Goal: Check status: Check status

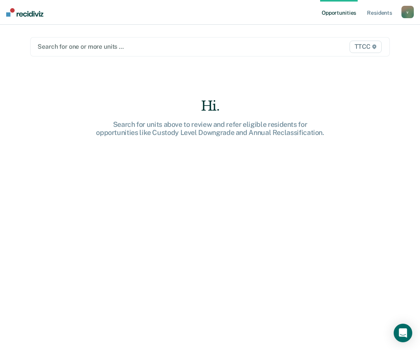
click at [108, 44] on div at bounding box center [158, 46] width 241 height 9
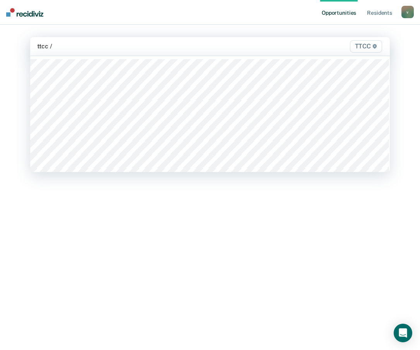
type input "ttcc /"
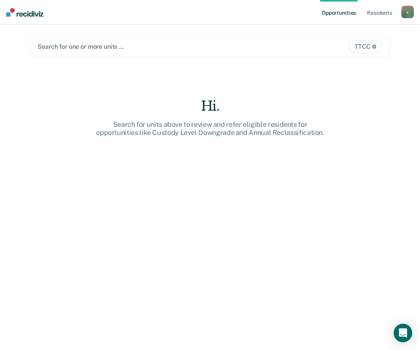
click at [58, 35] on main "Search for one or more units … TTCC Hi. Search for units above to review and re…" at bounding box center [210, 178] width 378 height 307
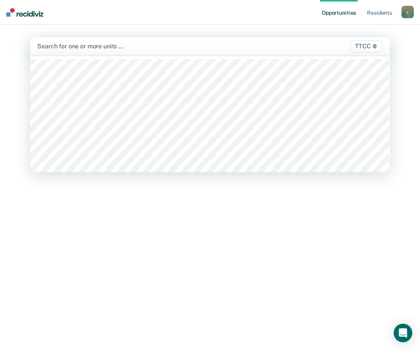
click at [55, 47] on div at bounding box center [158, 46] width 242 height 9
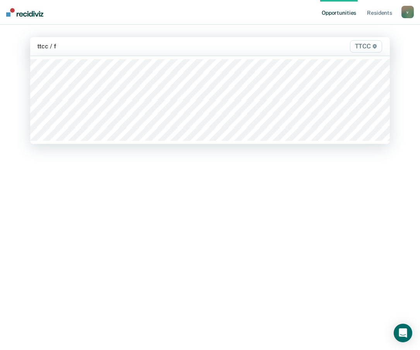
type input "ttcc / fb"
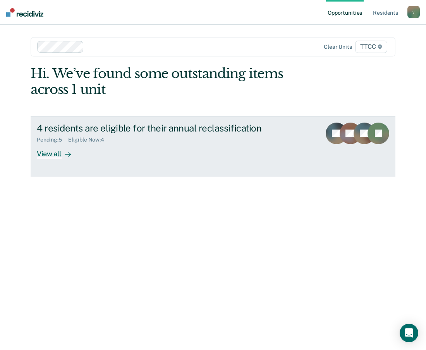
click at [139, 140] on div "Pending : 5 Eligible Now : 4" at bounding box center [173, 139] width 272 height 10
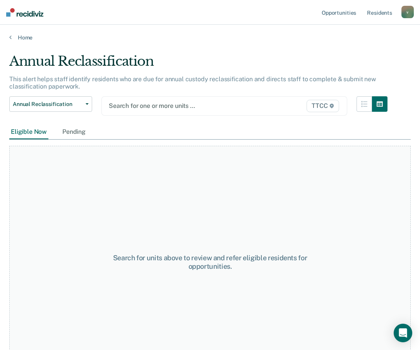
click at [131, 109] on div at bounding box center [189, 105] width 161 height 9
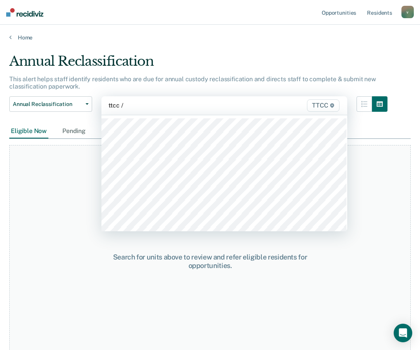
type input "ttcc /"
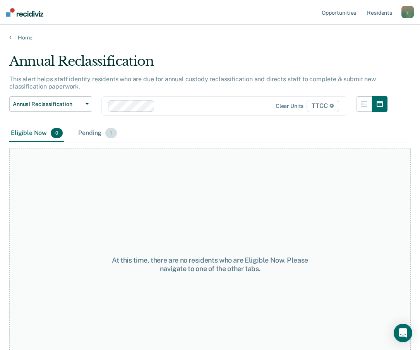
click at [96, 139] on div "Pending 1" at bounding box center [97, 133] width 41 height 17
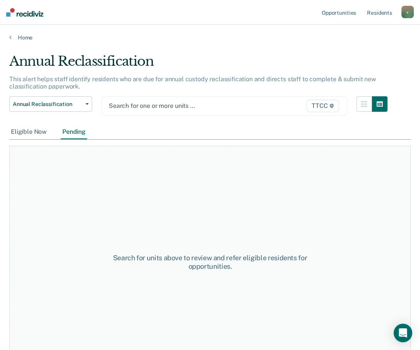
click at [148, 106] on div at bounding box center [189, 105] width 161 height 9
drag, startPoint x: 59, startPoint y: 196, endPoint x: 25, endPoint y: 154, distance: 53.9
click at [58, 196] on div "Search for units above to review and refer eligible residents for opportunities." at bounding box center [209, 262] width 401 height 233
